Goal: Find specific page/section: Locate a particular part of the current website

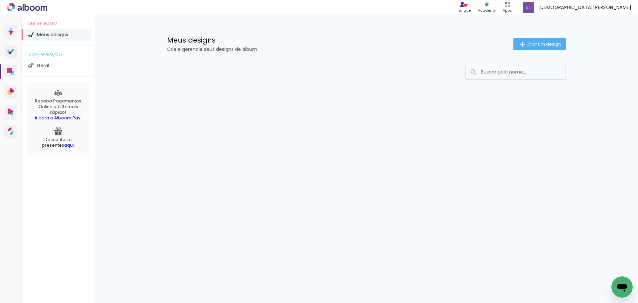
click at [495, 70] on input at bounding box center [524, 72] width 95 height 14
type input "17326"
type paper-input "17326"
click at [502, 75] on input "17326" at bounding box center [518, 72] width 83 height 14
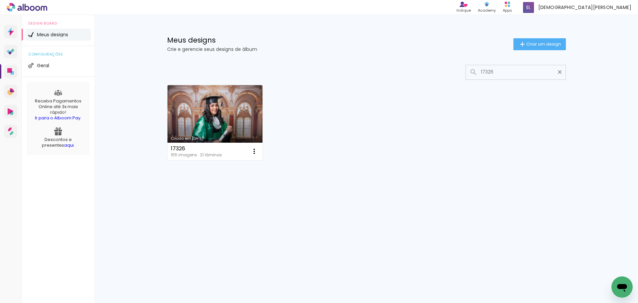
click at [227, 120] on link "Criado em [DATE]" at bounding box center [214, 122] width 95 height 75
